Goal: Task Accomplishment & Management: Use online tool/utility

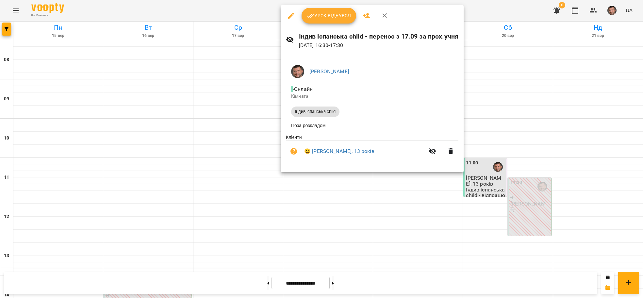
scroll to position [245, 0]
click at [327, 20] on button "Урок відбувся" at bounding box center [329, 16] width 55 height 16
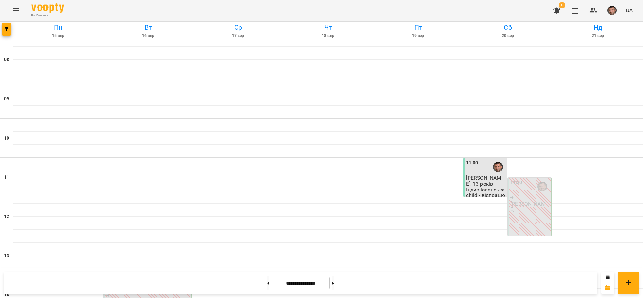
scroll to position [343, 0]
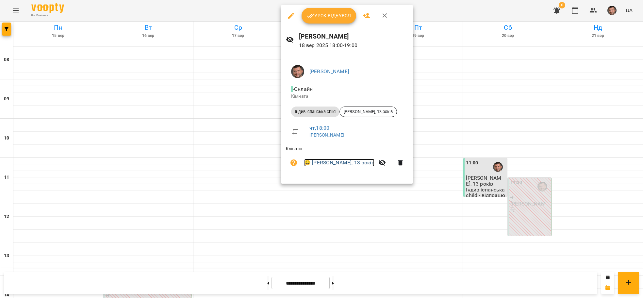
click at [348, 164] on link "😀 Максим Найден, 13 років" at bounding box center [339, 163] width 70 height 8
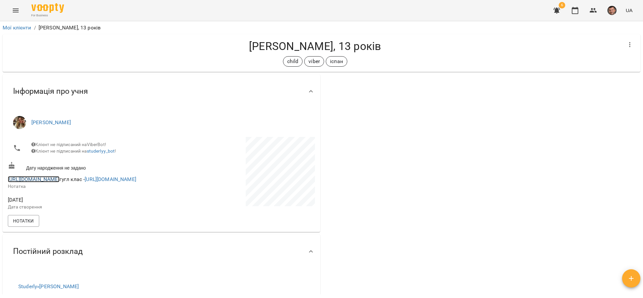
click at [47, 181] on link "[URL][DOMAIN_NAME]" at bounding box center [34, 179] width 52 height 6
